Goal: Task Accomplishment & Management: Use online tool/utility

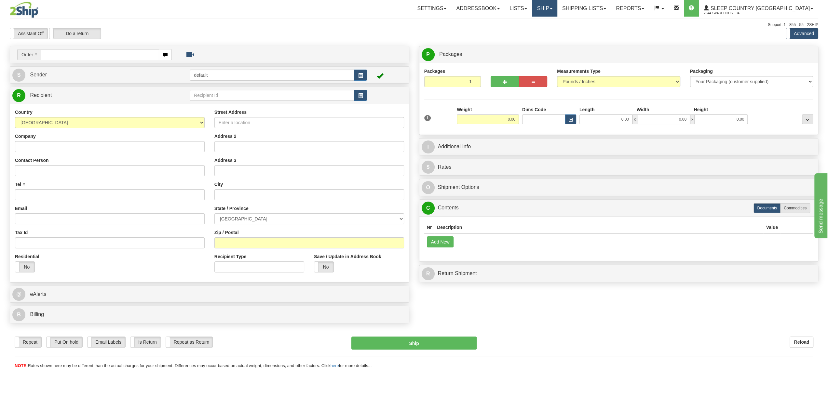
click at [557, 6] on link "Ship" at bounding box center [544, 8] width 25 height 16
click at [551, 31] on span "OnHold / Order Queue" at bounding box center [528, 31] width 46 height 5
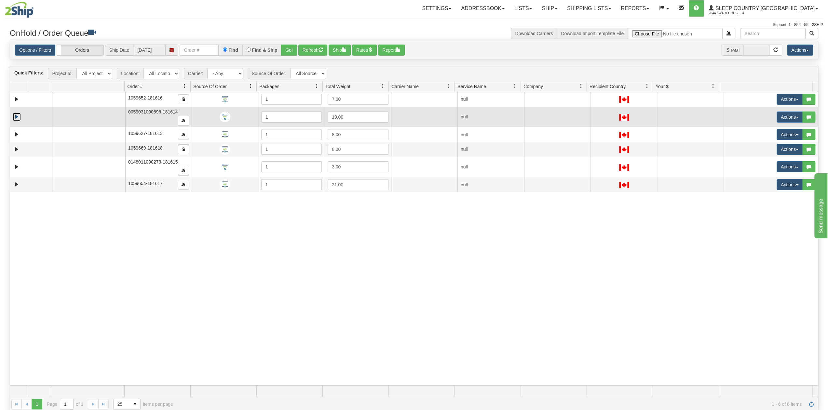
click at [18, 116] on link "Expand" at bounding box center [17, 117] width 8 height 8
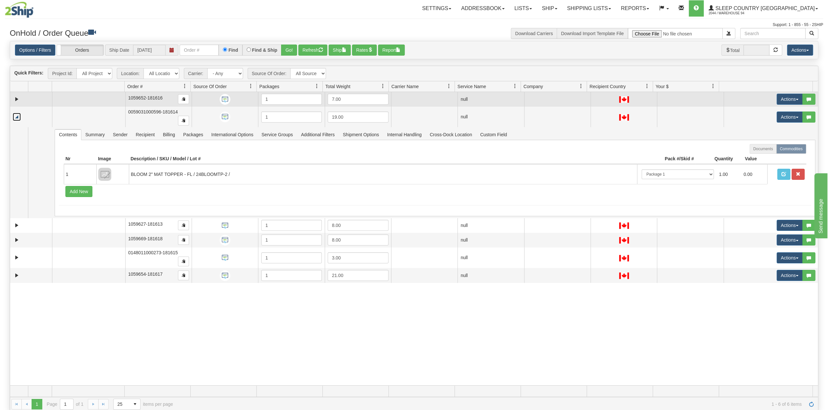
click at [18, 94] on td at bounding box center [31, 99] width 42 height 15
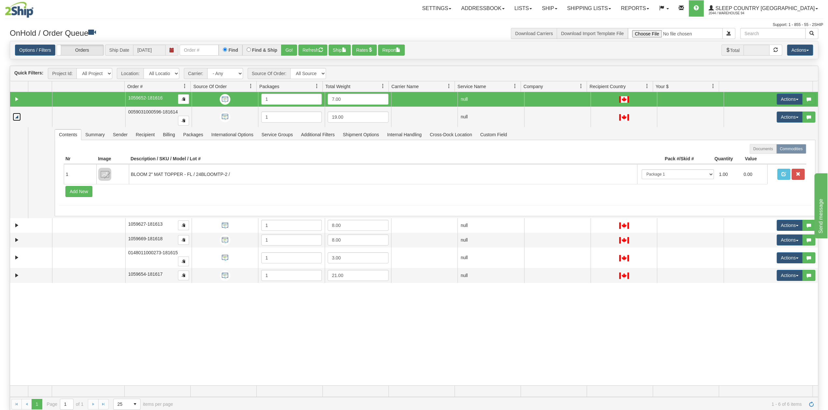
click at [10, 96] on td at bounding box center [31, 99] width 42 height 15
click at [17, 97] on link "Expand" at bounding box center [17, 99] width 8 height 8
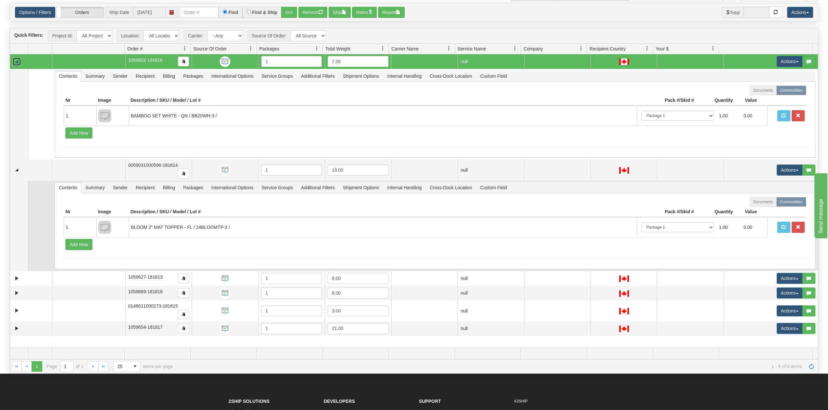
scroll to position [65, 0]
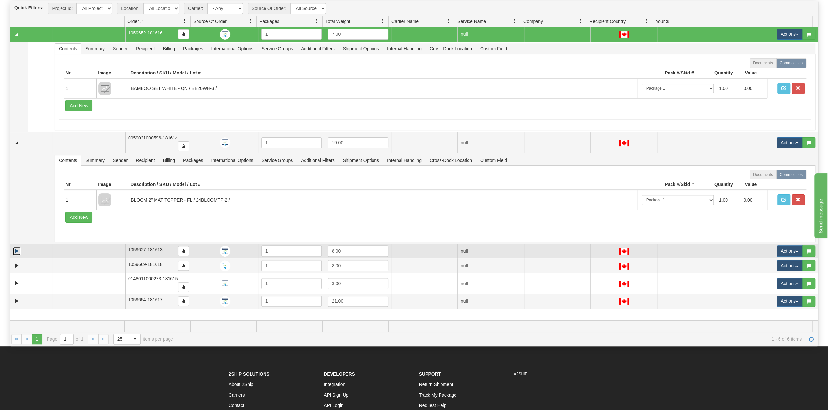
click at [19, 249] on link "Expand" at bounding box center [17, 251] width 8 height 8
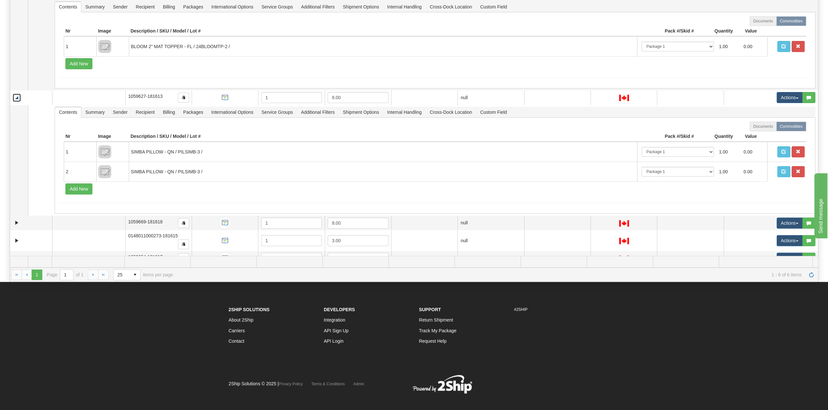
scroll to position [130, 0]
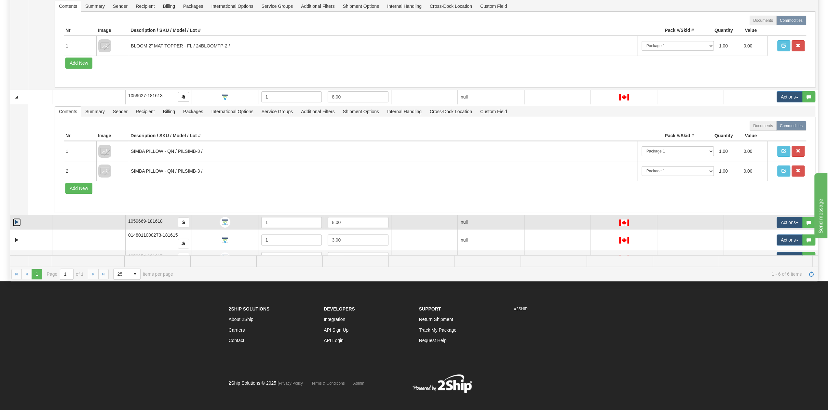
click at [21, 219] on link "Expand" at bounding box center [17, 222] width 8 height 8
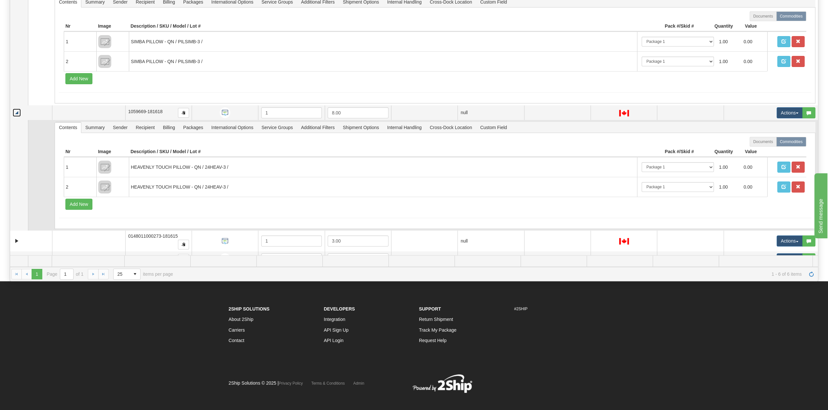
scroll to position [135, 0]
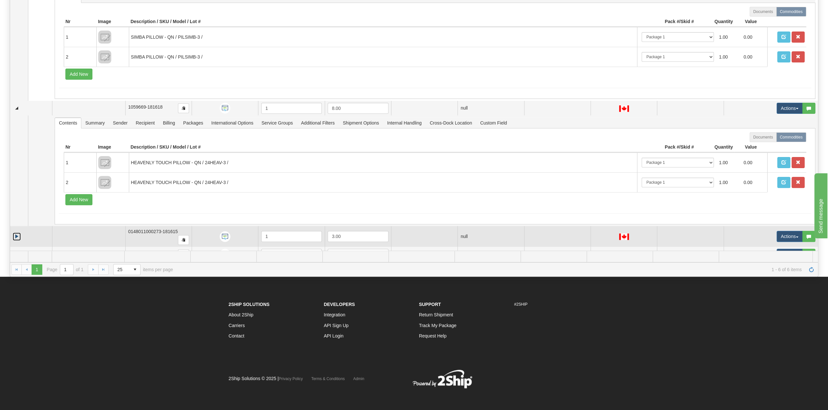
click at [18, 233] on link "Expand" at bounding box center [17, 237] width 8 height 8
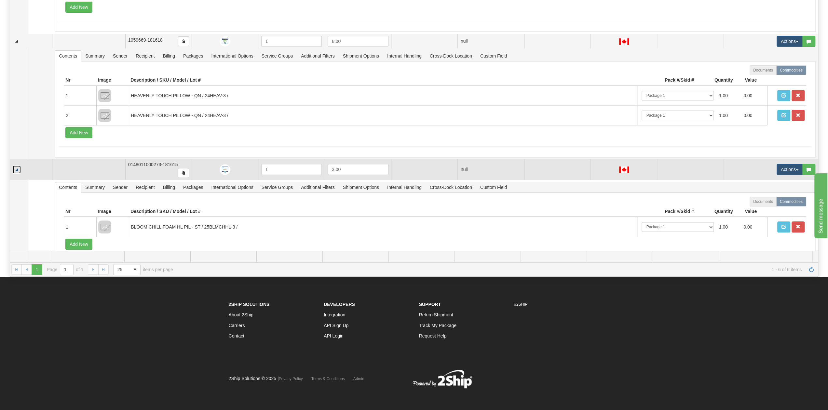
scroll to position [289, 0]
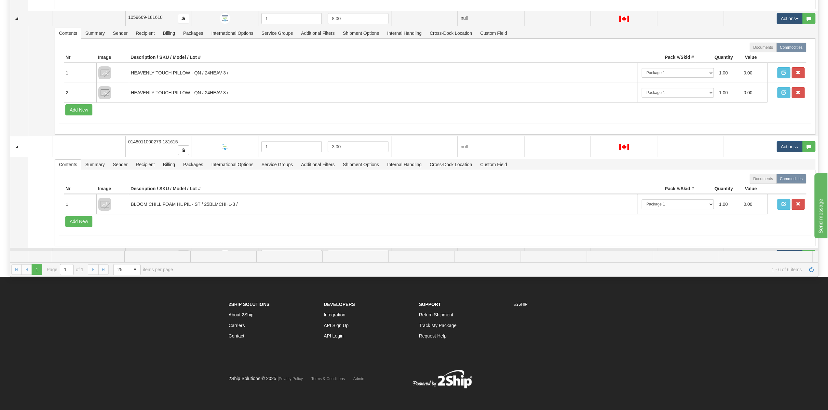
click at [13, 251] on link "Expand" at bounding box center [17, 255] width 8 height 8
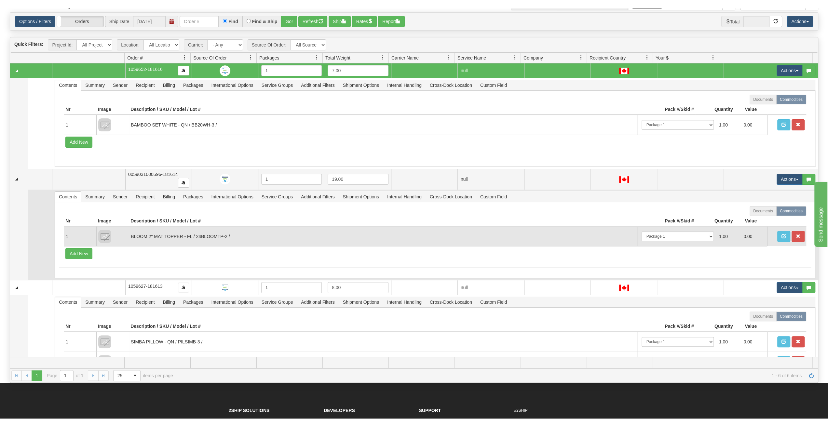
scroll to position [0, 0]
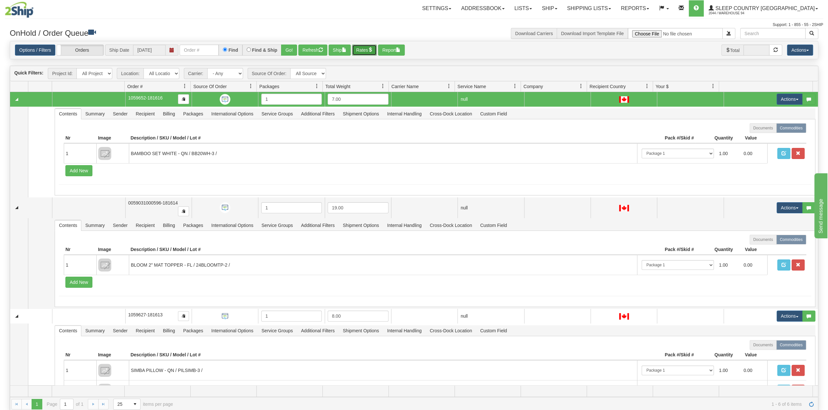
click at [377, 47] on button "Rates" at bounding box center [364, 50] width 25 height 11
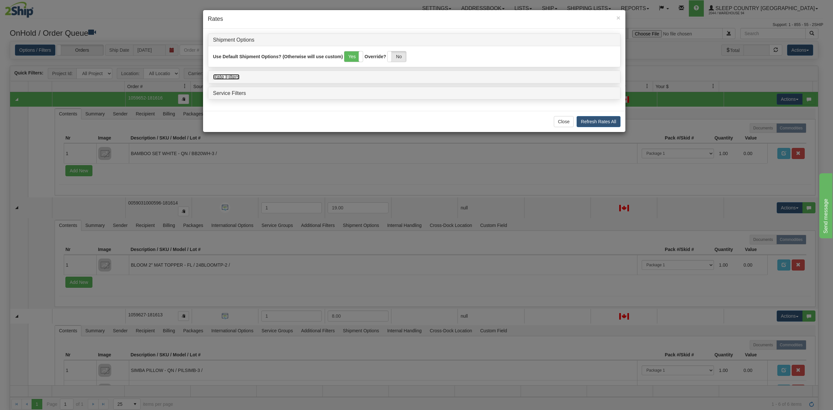
click at [225, 75] on link "Rate Filters" at bounding box center [226, 77] width 27 height 6
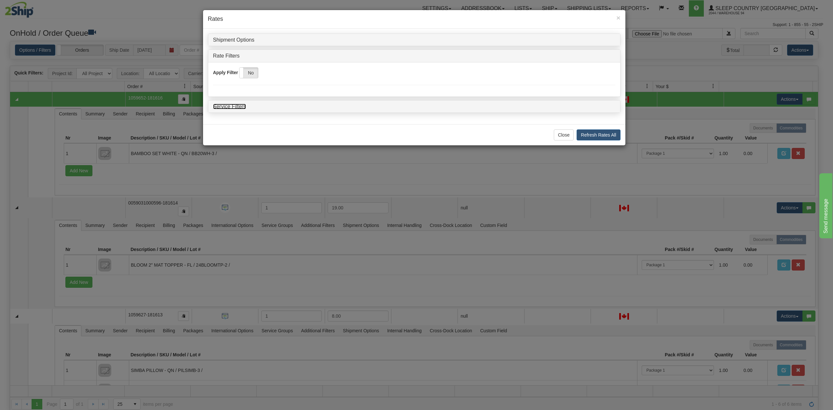
click at [243, 106] on link "Service Filters" at bounding box center [229, 107] width 33 height 6
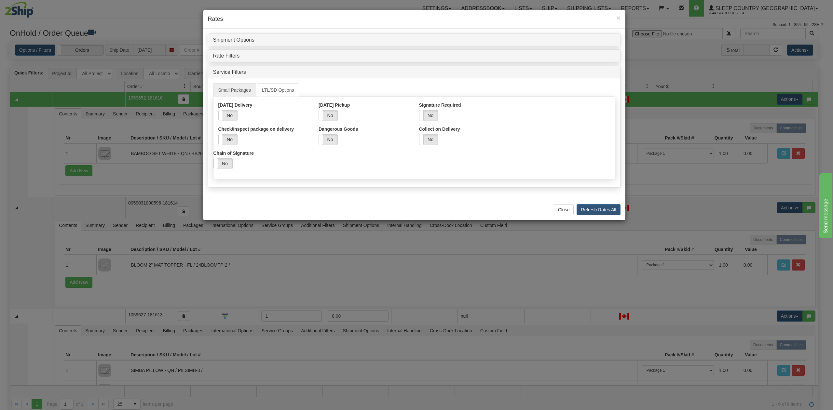
click at [235, 35] on div "Shipment Options" at bounding box center [414, 40] width 412 height 12
click at [233, 38] on link "Shipment Options" at bounding box center [233, 40] width 41 height 6
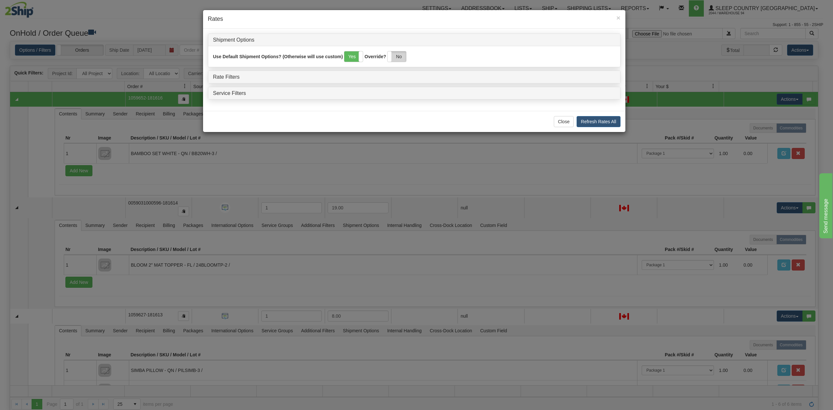
click at [397, 59] on label "No" at bounding box center [397, 56] width 19 height 10
click at [395, 78] on h4 "Rate Filters" at bounding box center [414, 77] width 402 height 6
click at [394, 51] on label "Yes" at bounding box center [397, 56] width 19 height 10
click at [350, 83] on div "Shipment Options Use Default Shipment Options? (Otherwise will use custom) Yes …" at bounding box center [414, 67] width 413 height 66
click at [336, 91] on h4 "Service Filters" at bounding box center [414, 93] width 402 height 6
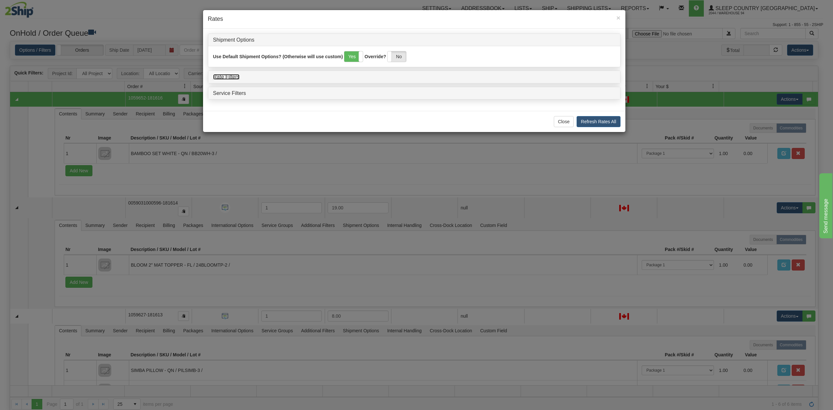
click at [218, 74] on link "Rate Filters" at bounding box center [226, 77] width 27 height 6
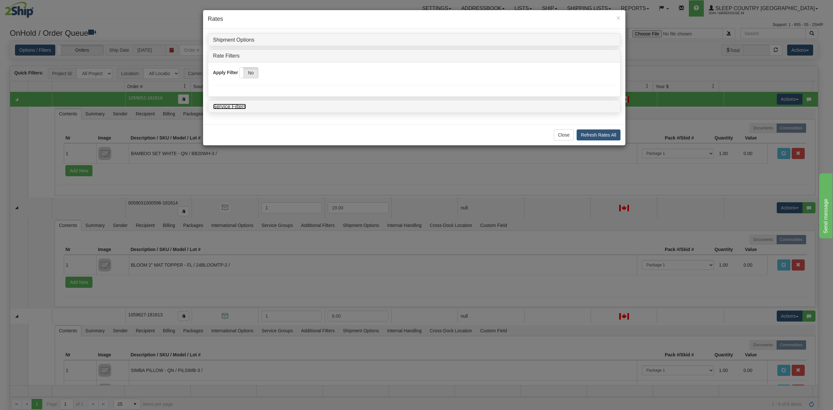
click at [226, 104] on link "Service Filters" at bounding box center [229, 107] width 33 height 6
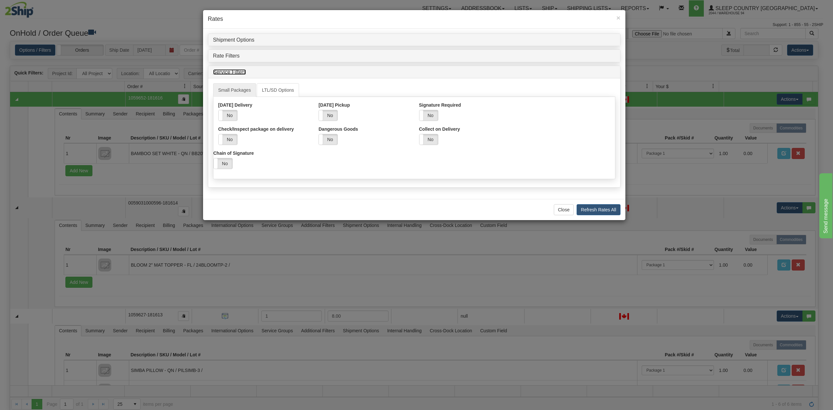
click at [229, 70] on link "Service Filters" at bounding box center [229, 72] width 33 height 6
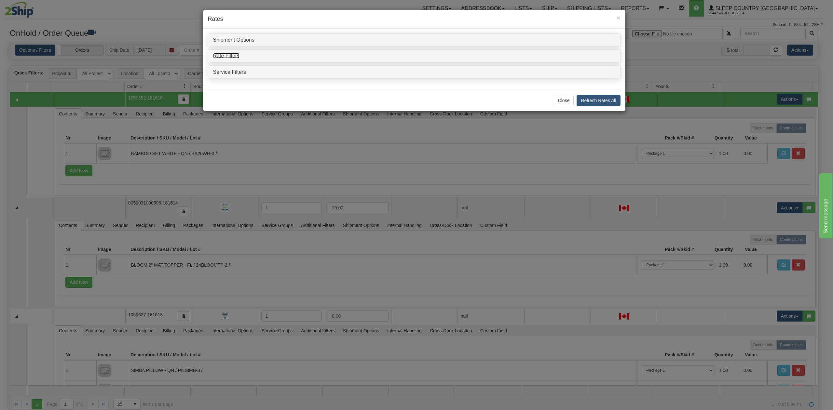
click at [238, 56] on link "Rate Filters" at bounding box center [226, 56] width 27 height 6
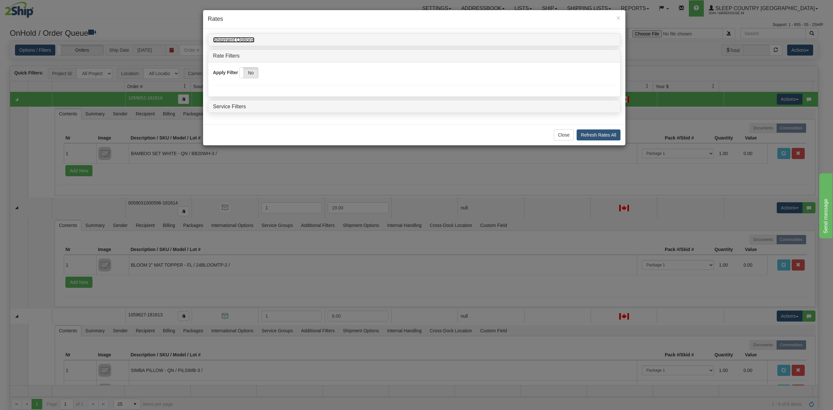
click at [238, 42] on link "Shipment Options" at bounding box center [233, 40] width 41 height 6
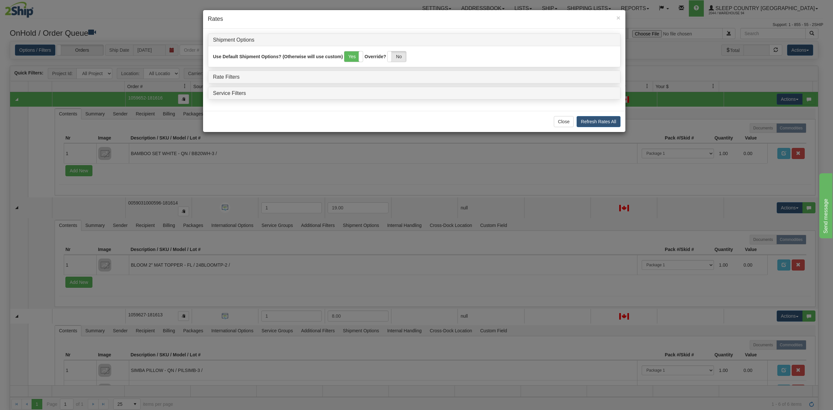
click at [230, 70] on div "Shipment Options Use Default Shipment Options? (Otherwise will use custom) Yes …" at bounding box center [414, 67] width 413 height 66
click at [229, 72] on div "Rate Filters" at bounding box center [414, 77] width 412 height 12
click at [229, 75] on link "Rate Filters" at bounding box center [226, 77] width 27 height 6
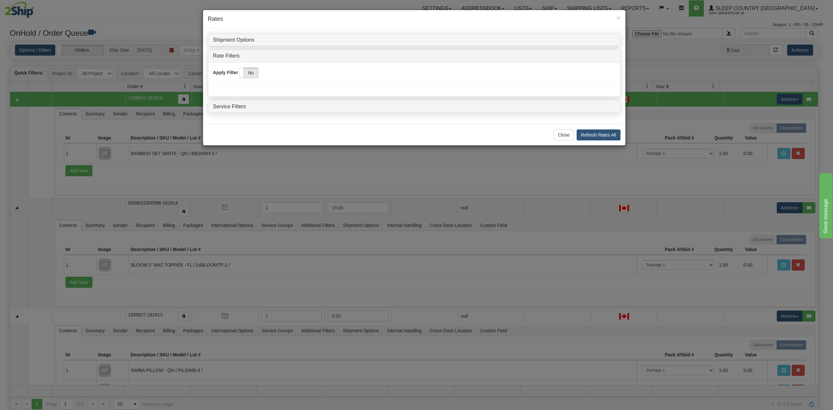
click at [234, 45] on div "Shipment Options" at bounding box center [414, 40] width 412 height 12
click at [235, 44] on div "Shipment Options" at bounding box center [414, 40] width 412 height 12
click at [242, 37] on link "Shipment Options" at bounding box center [233, 40] width 41 height 6
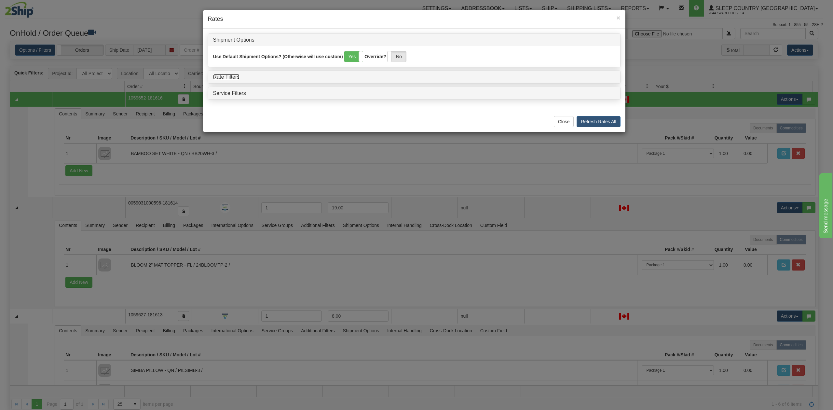
click at [231, 77] on link "Rate Filters" at bounding box center [226, 77] width 27 height 6
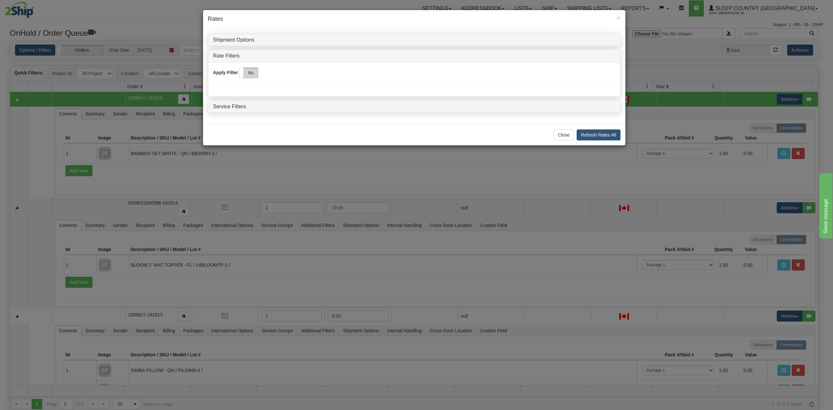
click at [251, 69] on label "No" at bounding box center [249, 73] width 19 height 10
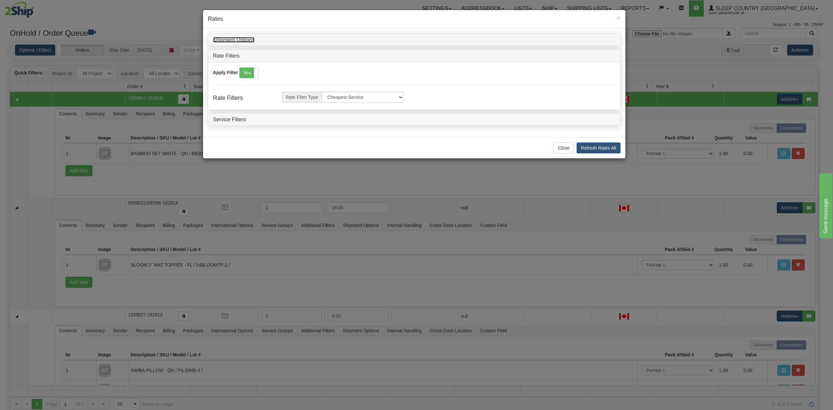
click at [242, 39] on link "Shipment Options" at bounding box center [233, 40] width 41 height 6
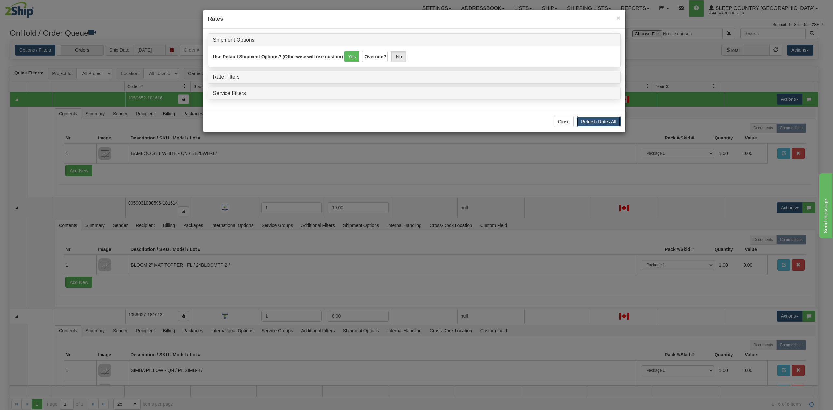
click at [595, 124] on button "Refresh Rates All" at bounding box center [599, 121] width 44 height 11
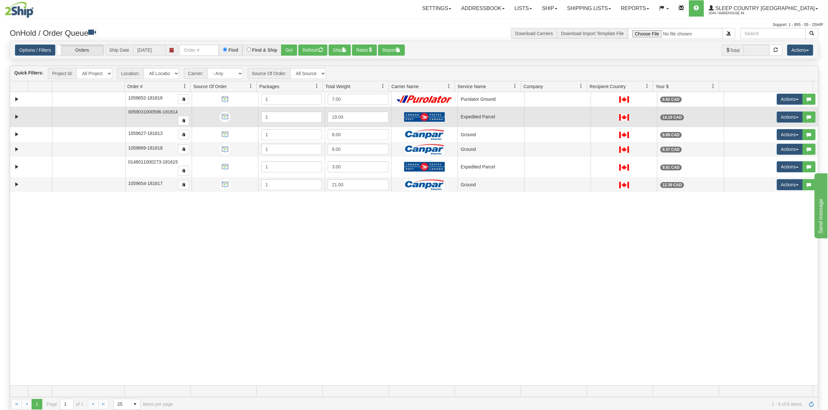
drag, startPoint x: 201, startPoint y: 110, endPoint x: 140, endPoint y: 125, distance: 63.6
click at [140, 125] on td "0059031000596-181614" at bounding box center [158, 117] width 66 height 21
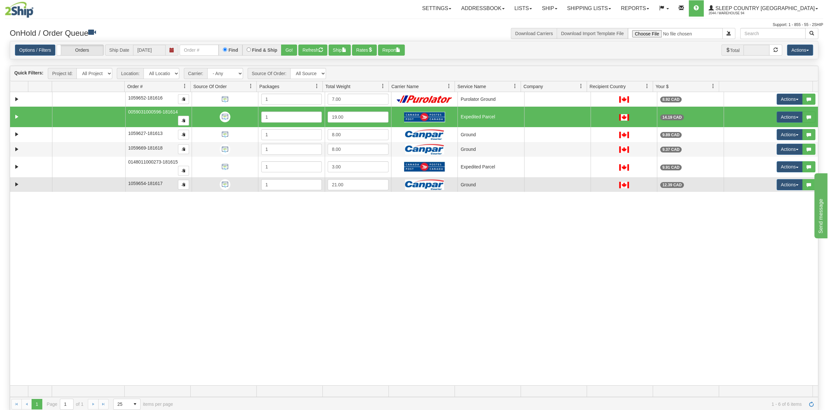
drag, startPoint x: 139, startPoint y: 124, endPoint x: 106, endPoint y: 179, distance: 64.1
click at [106, 179] on td at bounding box center [88, 184] width 73 height 15
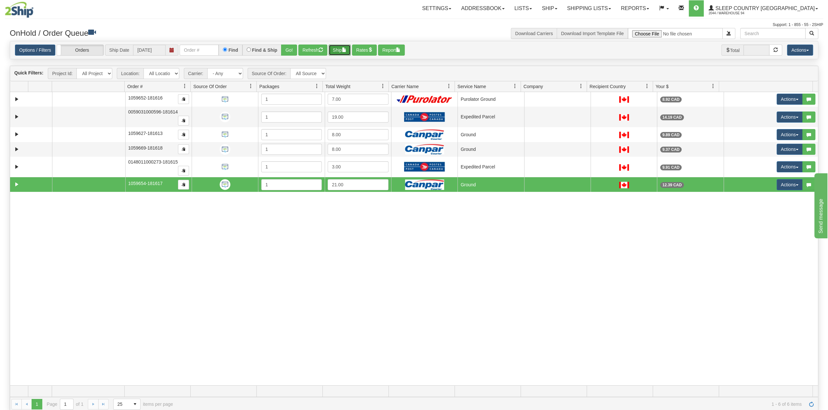
click at [341, 46] on button "Ship" at bounding box center [340, 50] width 22 height 11
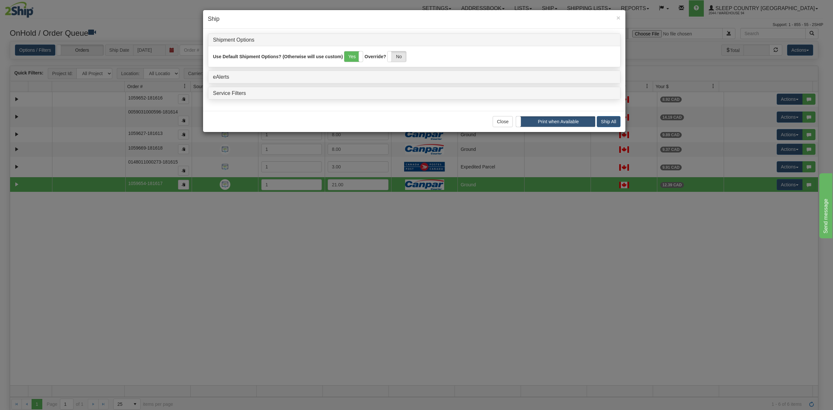
click at [379, 79] on div "eAlerts" at bounding box center [414, 77] width 412 height 12
click at [229, 94] on link "Service Filters" at bounding box center [229, 93] width 33 height 6
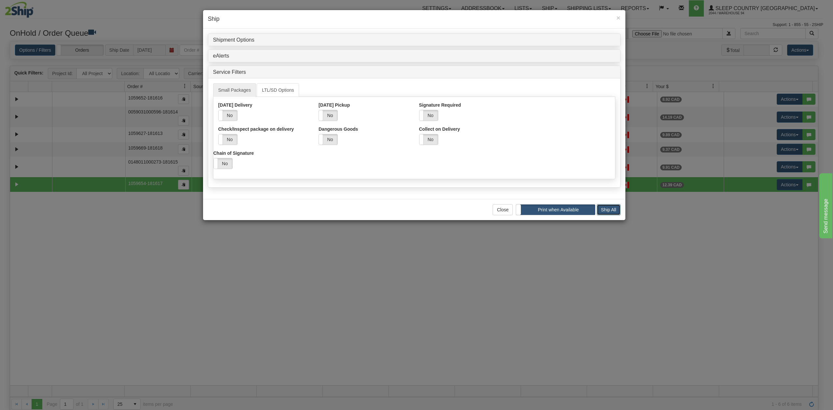
click at [610, 211] on button "Ship All" at bounding box center [609, 209] width 24 height 11
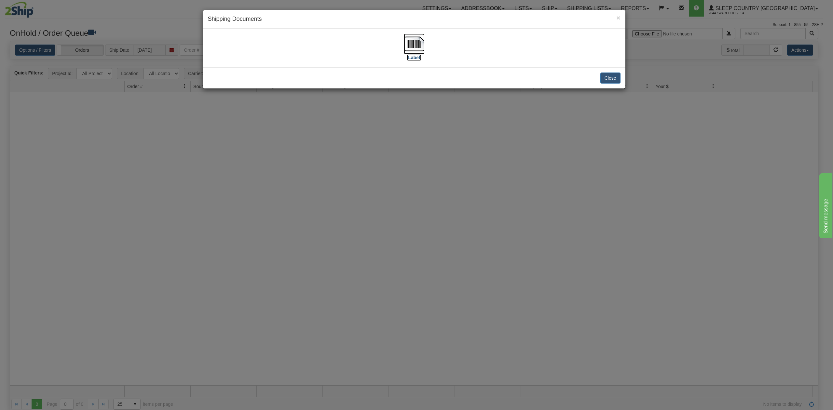
click at [415, 50] on img at bounding box center [414, 44] width 21 height 21
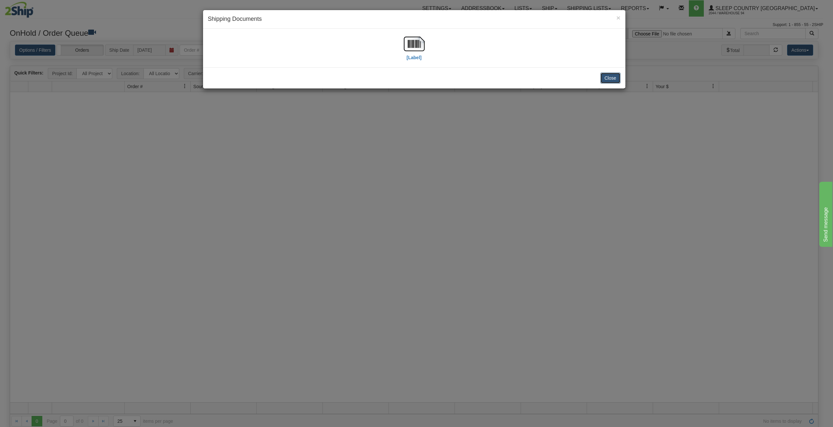
click at [618, 78] on button "Close" at bounding box center [611, 78] width 20 height 11
